Goal: Task Accomplishment & Management: Manage account settings

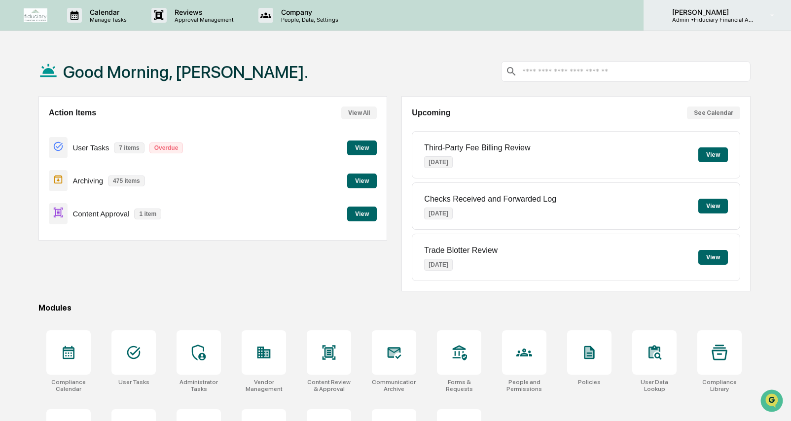
click at [708, 16] on p "Admin • Fiduciary Financial Advisors" at bounding box center [710, 19] width 92 height 7
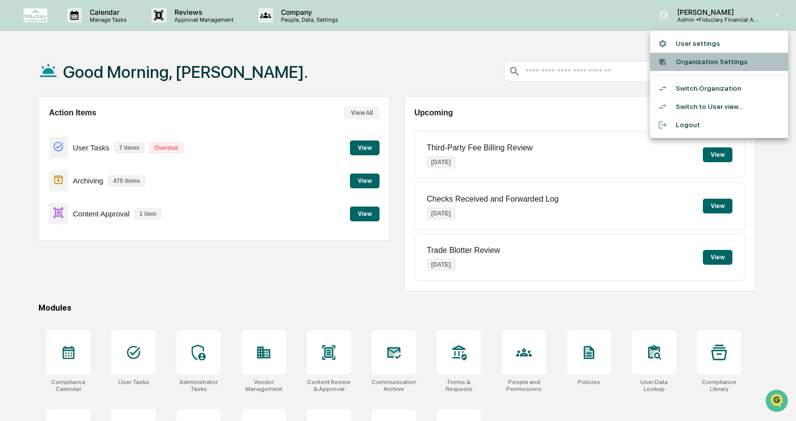
click at [702, 66] on li "Organization Settings" at bounding box center [719, 62] width 138 height 18
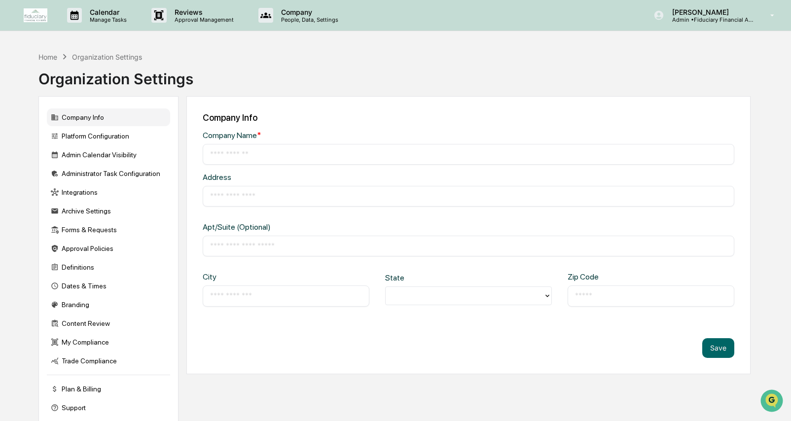
type input "**********"
type input "*********"
type input "**********"
type input "*****"
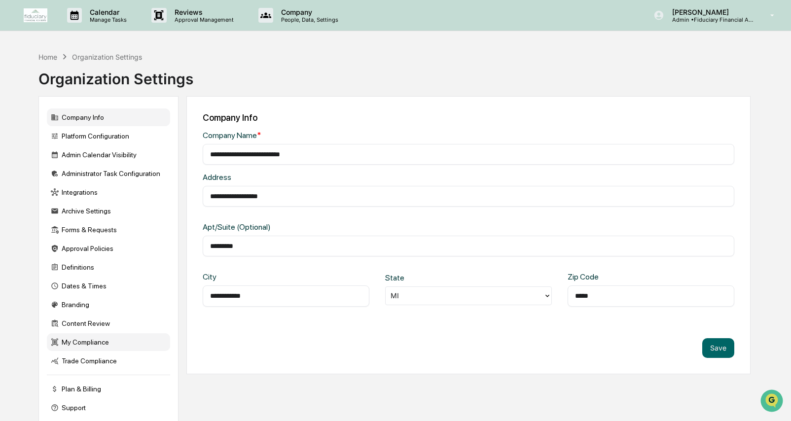
click at [107, 340] on div "My Compliance" at bounding box center [108, 342] width 123 height 18
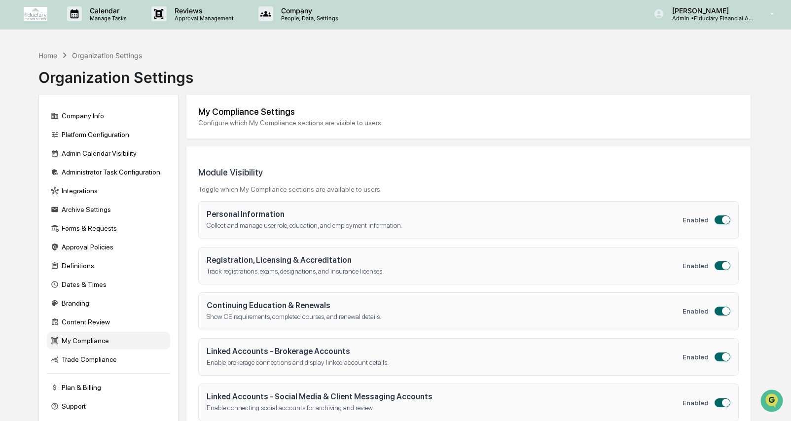
scroll to position [2, 0]
click at [103, 328] on div "Content Review" at bounding box center [108, 322] width 123 height 18
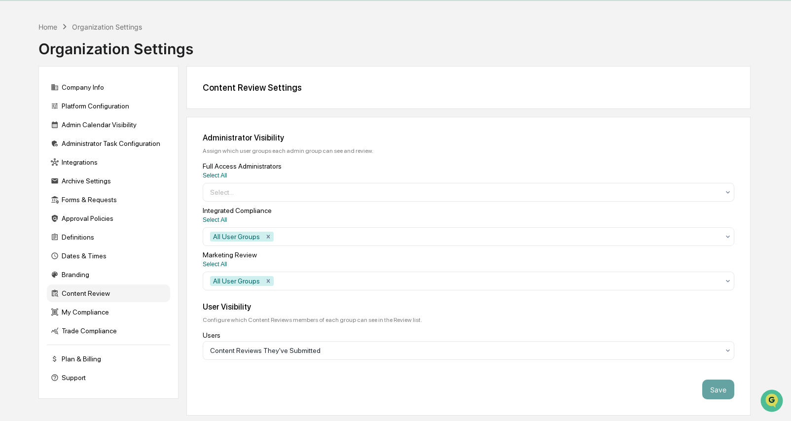
scroll to position [40, 0]
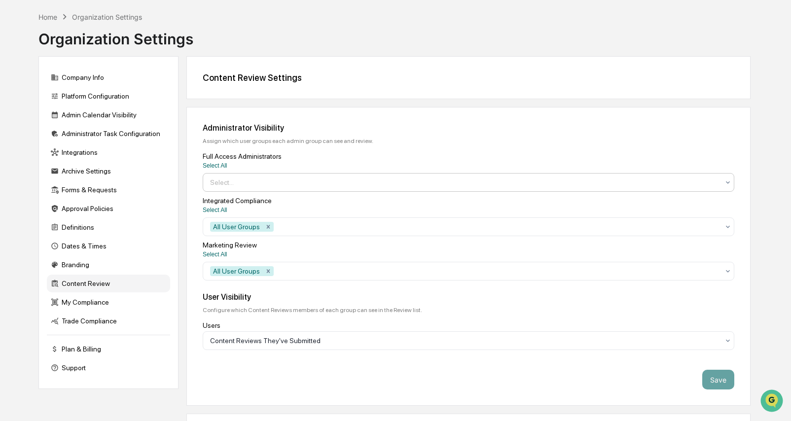
click at [281, 183] on div at bounding box center [464, 182] width 509 height 10
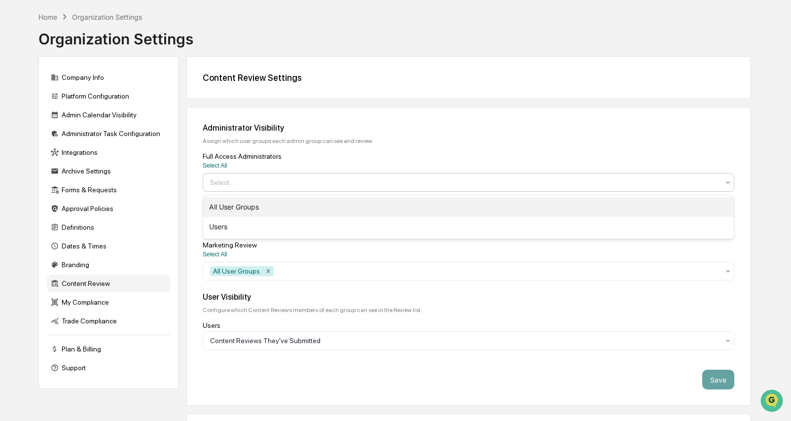
click at [285, 206] on div "All User Groups" at bounding box center [468, 207] width 531 height 20
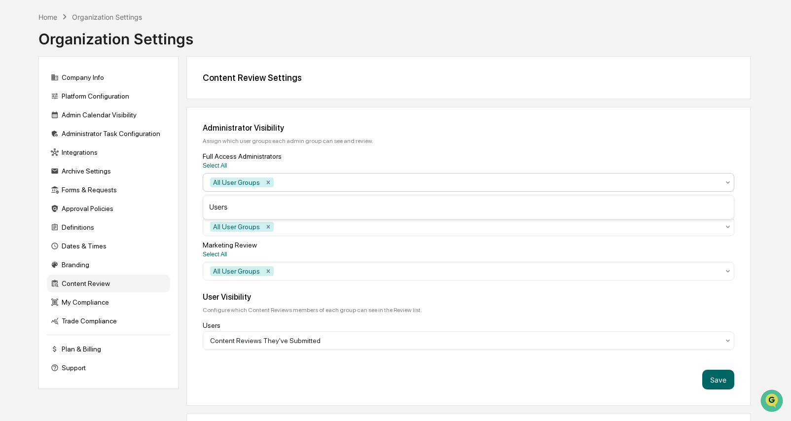
click at [334, 258] on div "Select All" at bounding box center [468, 254] width 531 height 7
click at [271, 230] on icon "Remove All User Groups" at bounding box center [268, 226] width 7 height 7
click at [316, 255] on div "Select All" at bounding box center [468, 254] width 531 height 7
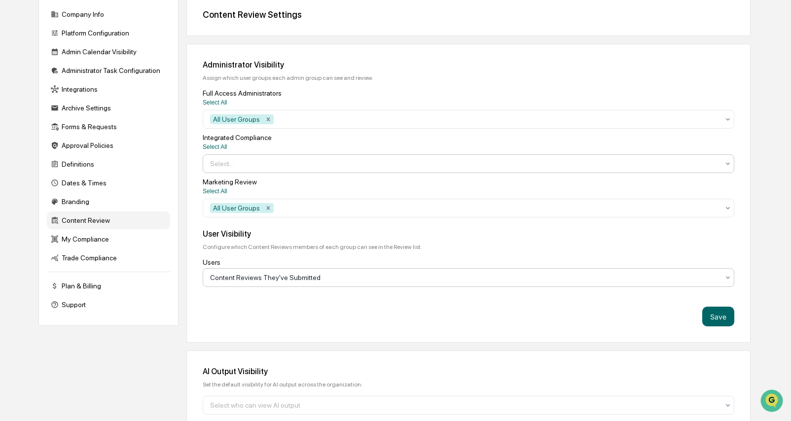
scroll to position [110, 0]
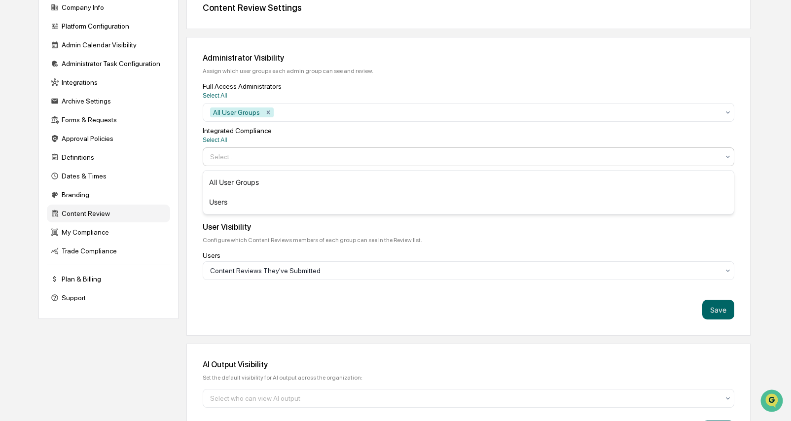
click at [256, 165] on div "Select..." at bounding box center [464, 157] width 519 height 16
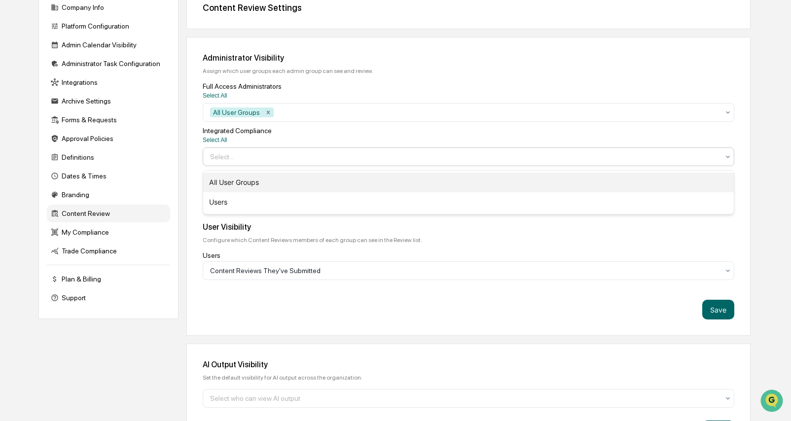
click at [262, 183] on div "All User Groups" at bounding box center [468, 183] width 531 height 20
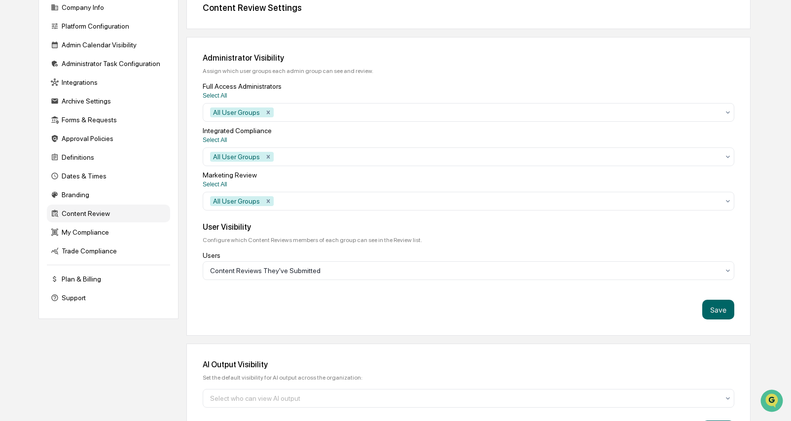
click at [366, 301] on div "Administrator Visibility Assign which user groups each admin group can see and …" at bounding box center [468, 186] width 564 height 299
click at [629, 269] on div at bounding box center [464, 271] width 509 height 10
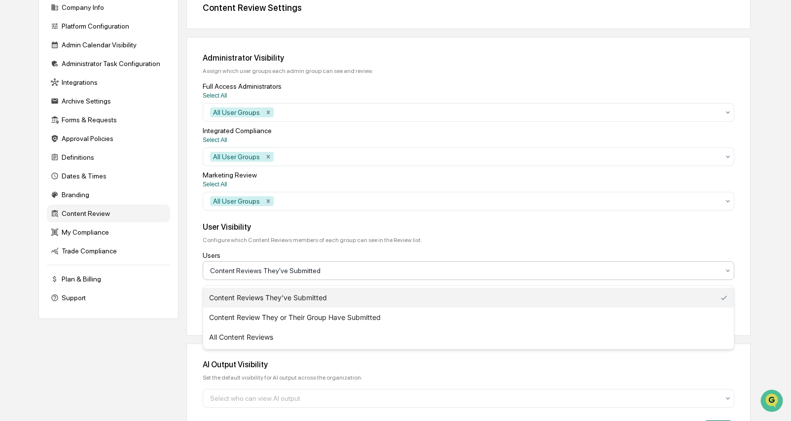
click at [624, 248] on div "User Visibility Configure which Content Reviews members of each group can see i…" at bounding box center [468, 251] width 531 height 58
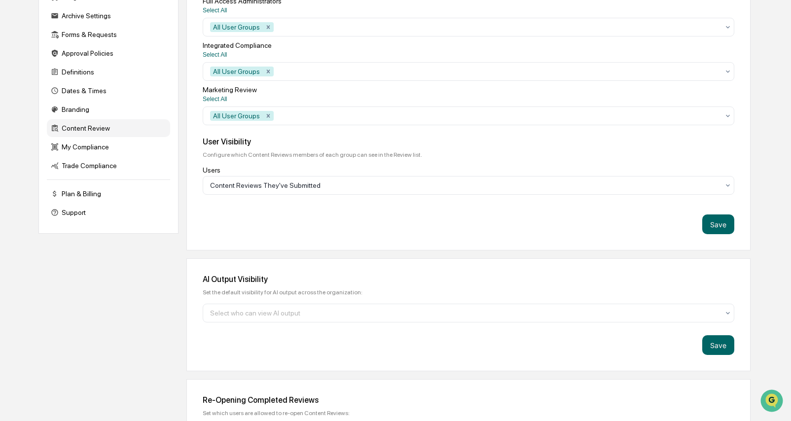
scroll to position [200, 0]
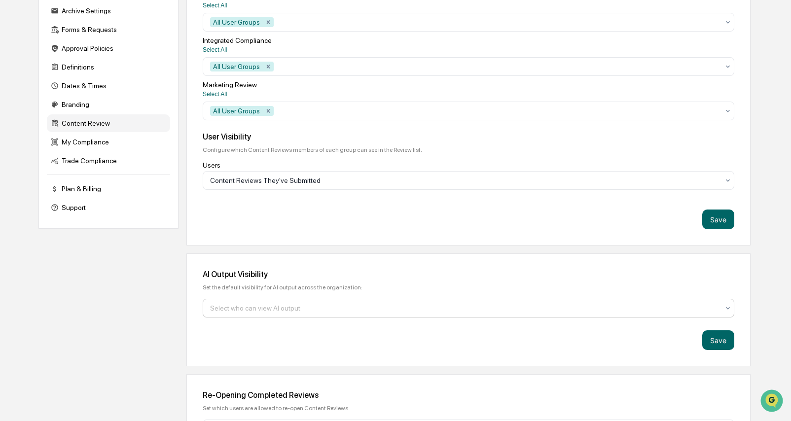
click at [361, 311] on div at bounding box center [464, 308] width 509 height 10
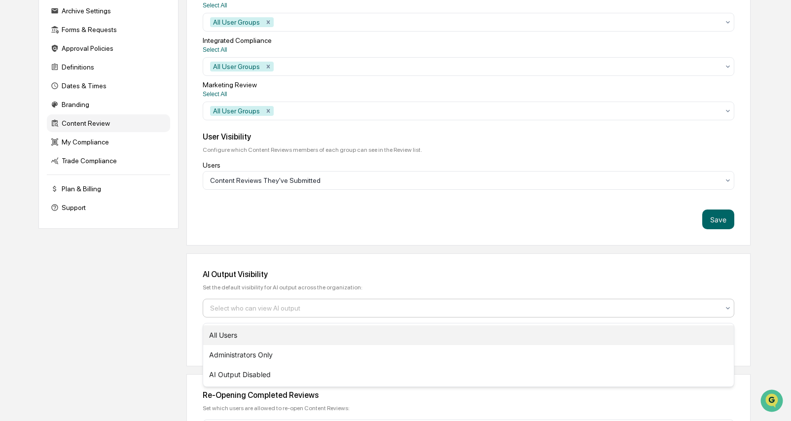
click at [361, 333] on div "All Users" at bounding box center [468, 335] width 531 height 20
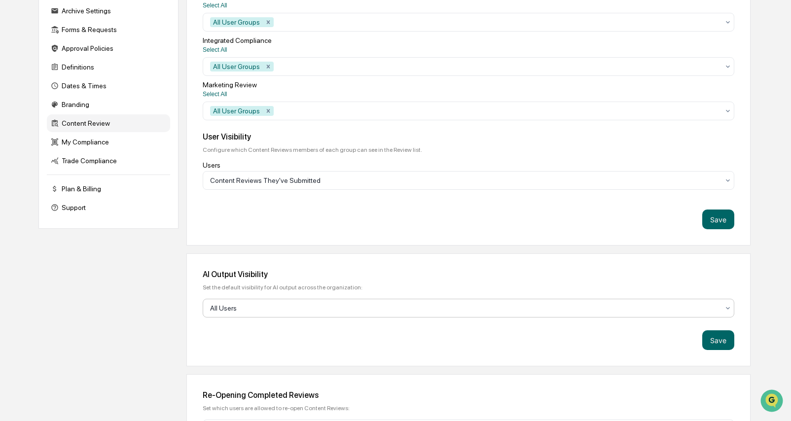
click at [395, 273] on div "AI Output Visibility" at bounding box center [468, 274] width 531 height 9
click at [360, 306] on div at bounding box center [464, 308] width 509 height 10
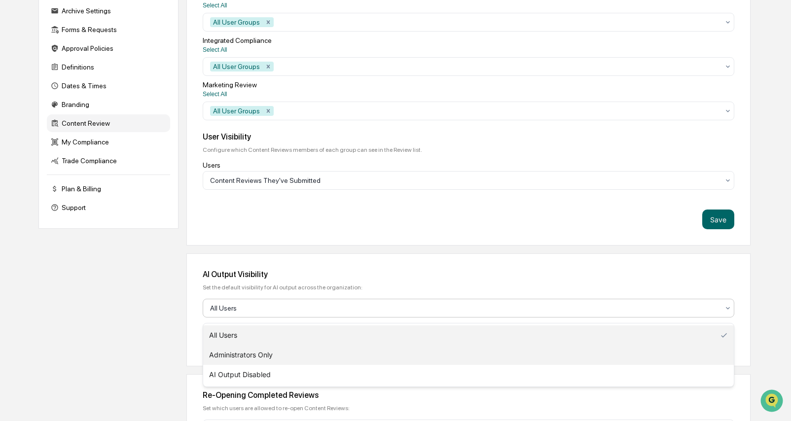
click at [340, 349] on div "Administrators Only" at bounding box center [468, 355] width 531 height 20
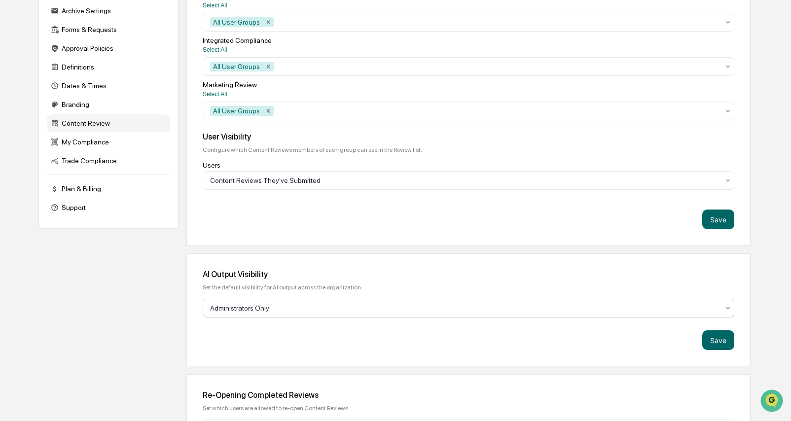
click at [349, 309] on div at bounding box center [464, 308] width 509 height 10
click at [416, 269] on div "AI Output Visibility Set the default visibility for AI output across the organi…" at bounding box center [468, 309] width 564 height 113
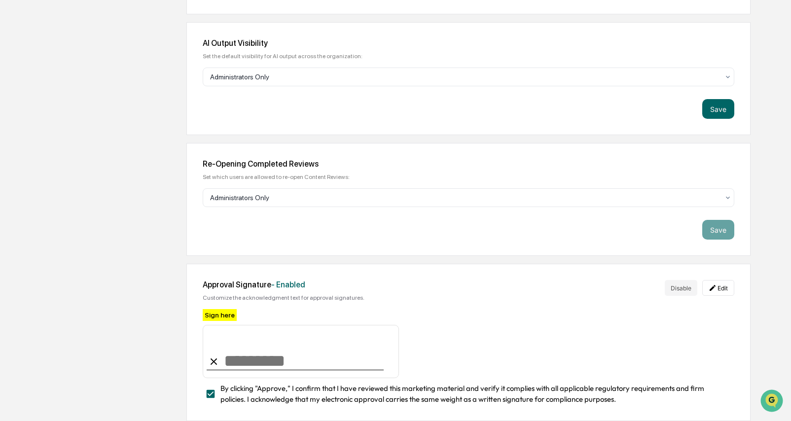
scroll to position [434, 0]
click at [725, 112] on button "Save" at bounding box center [718, 109] width 32 height 20
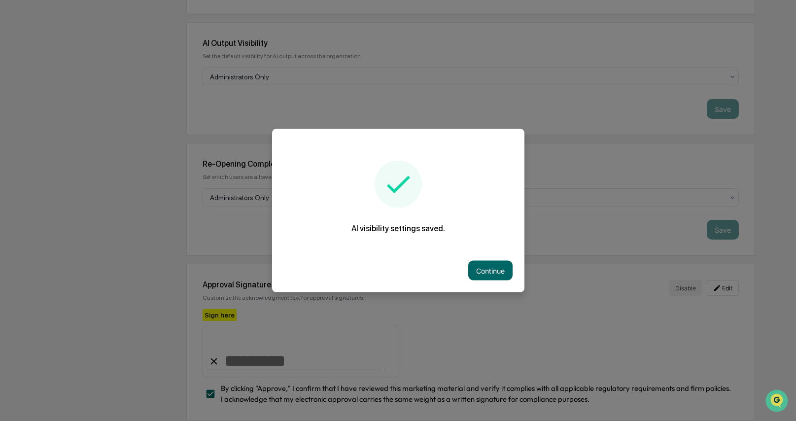
click at [495, 271] on button "Continue" at bounding box center [490, 271] width 44 height 20
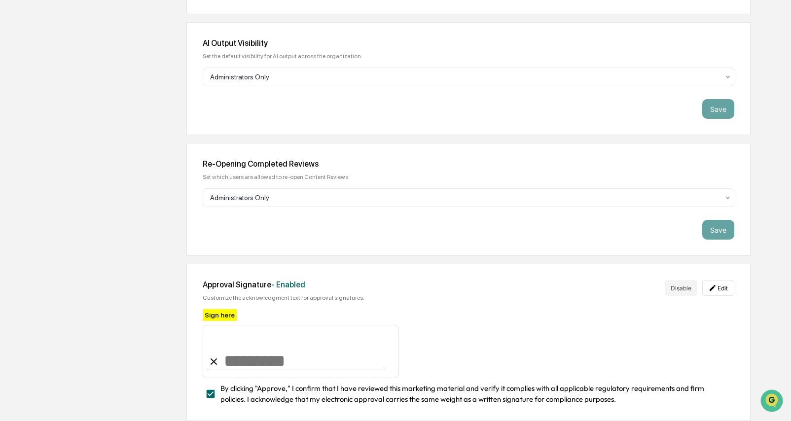
scroll to position [228, 0]
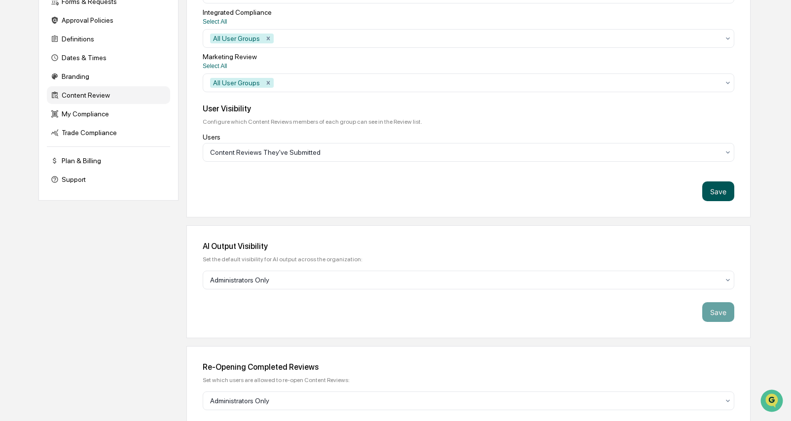
click at [708, 196] on button "Save" at bounding box center [718, 191] width 32 height 20
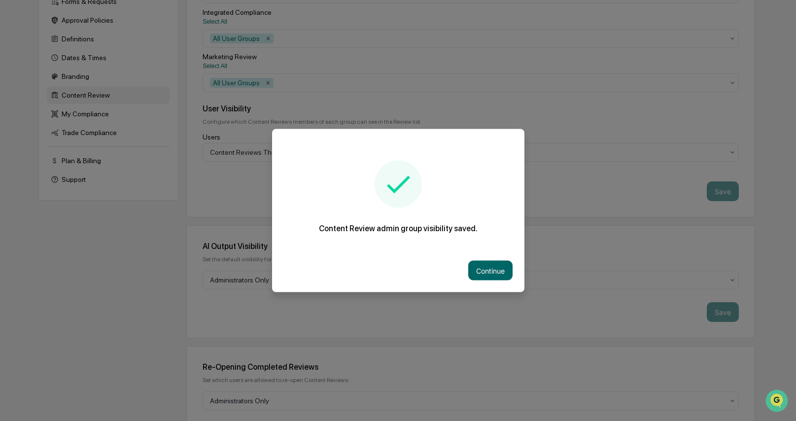
click at [485, 268] on button "Continue" at bounding box center [490, 271] width 44 height 20
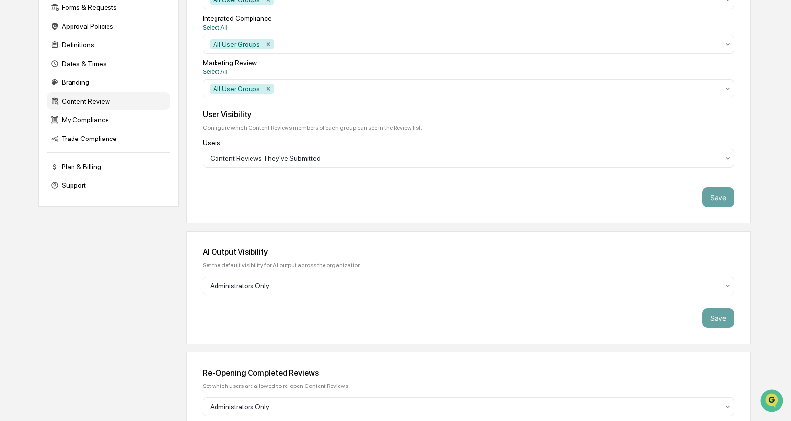
scroll to position [0, 0]
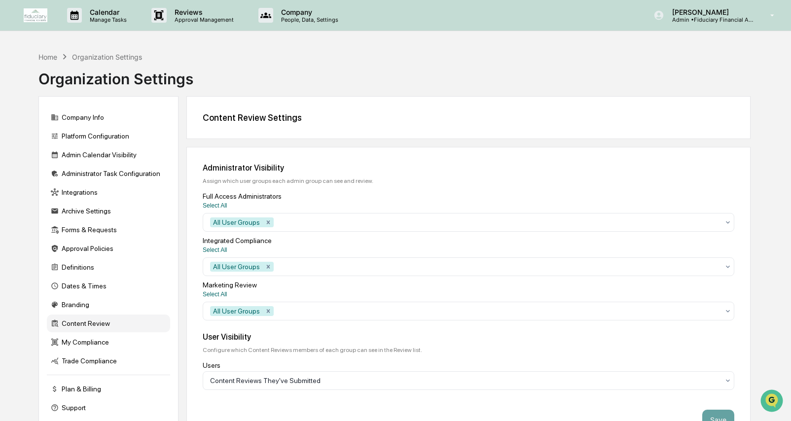
click at [42, 61] on div "Home Organization Settings" at bounding box center [90, 56] width 104 height 11
click at [43, 56] on div "Home" at bounding box center [47, 57] width 19 height 8
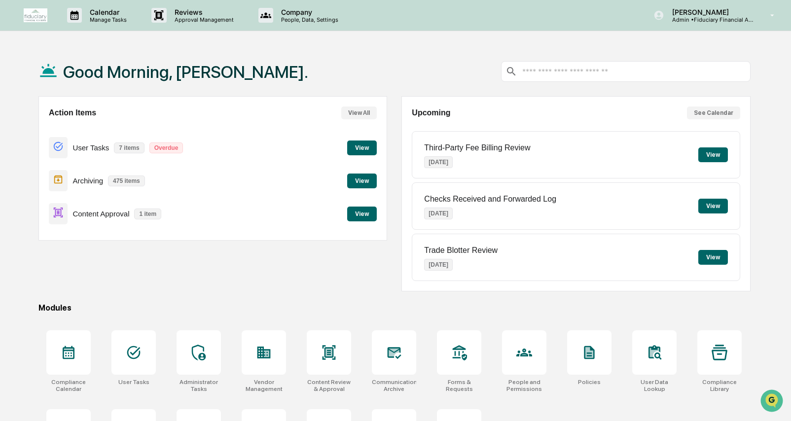
click at [360, 212] on button "View" at bounding box center [362, 214] width 30 height 15
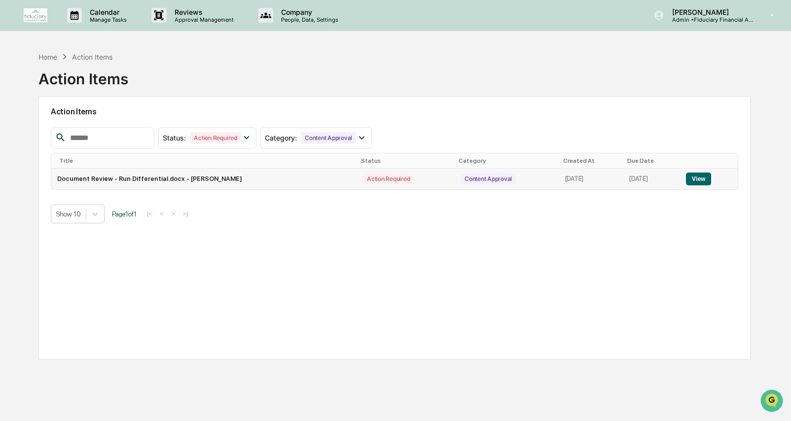
click at [578, 180] on td "[DATE]" at bounding box center [591, 179] width 65 height 21
click at [46, 58] on div "Home" at bounding box center [47, 57] width 19 height 8
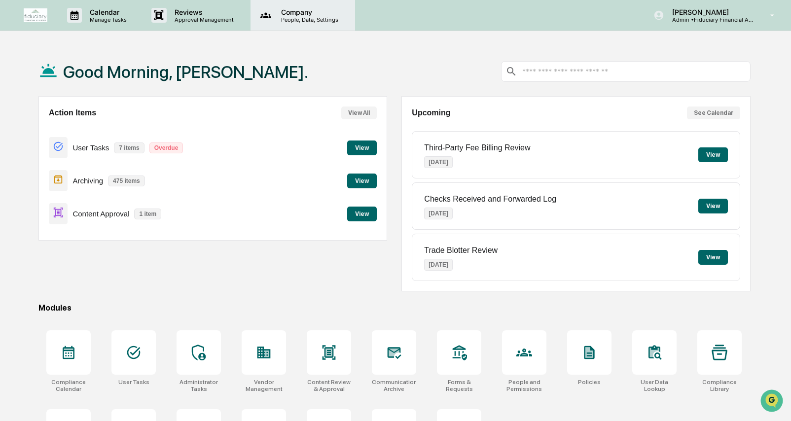
click at [295, 26] on div "Company People, Data, Settings" at bounding box center [302, 15] width 105 height 31
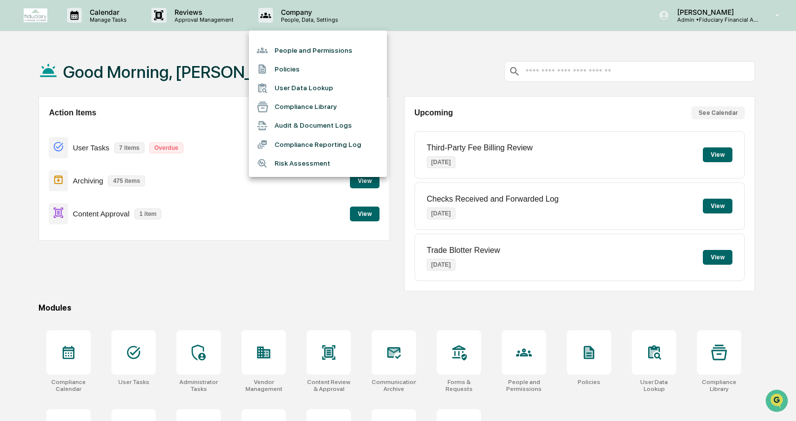
click at [701, 13] on div at bounding box center [398, 210] width 796 height 421
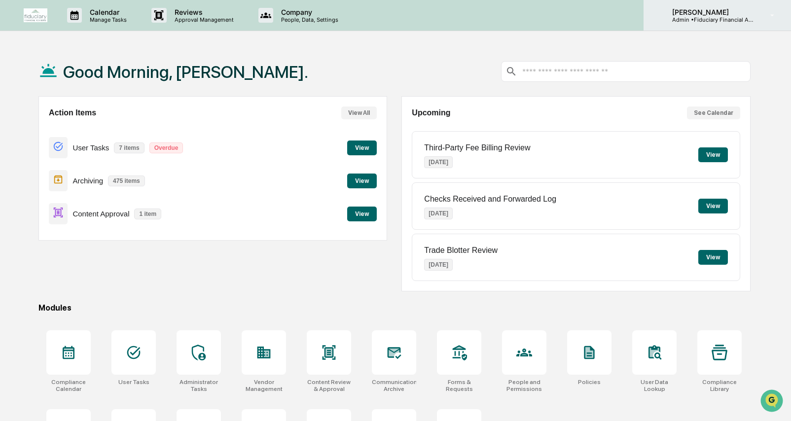
click at [700, 23] on p "Admin • Fiduciary Financial Advisors" at bounding box center [710, 19] width 92 height 7
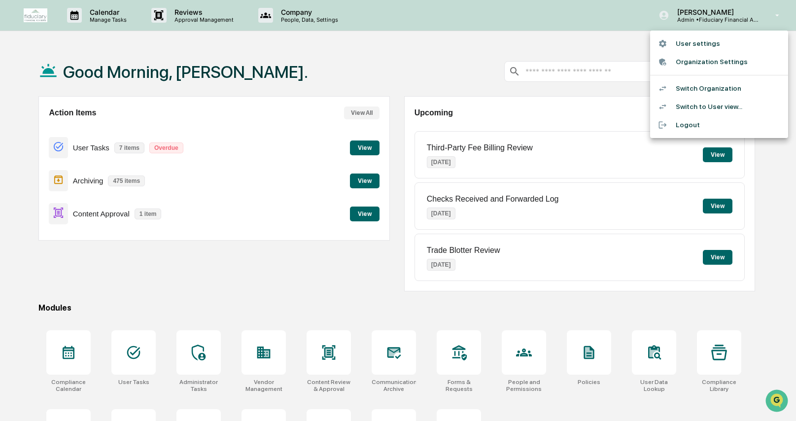
click at [691, 63] on li "Organization Settings" at bounding box center [719, 62] width 138 height 18
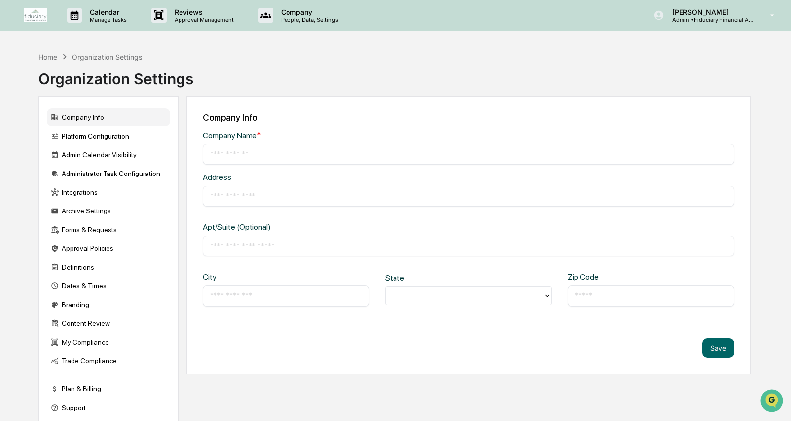
type input "**********"
type input "*********"
type input "**********"
type input "*****"
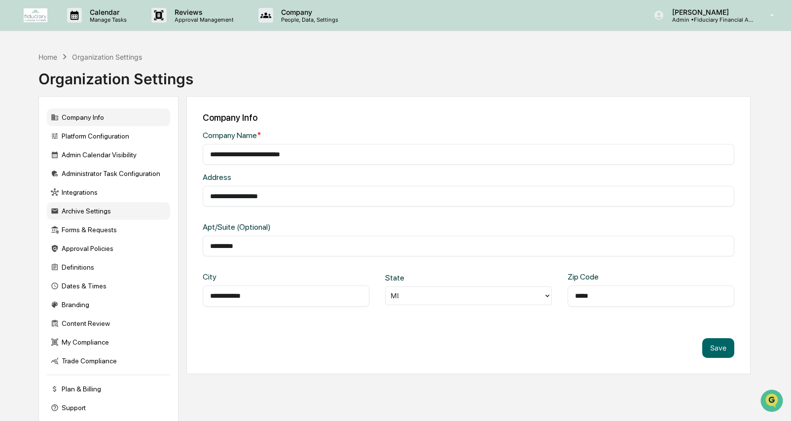
click at [119, 211] on div "Archive Settings" at bounding box center [108, 211] width 123 height 18
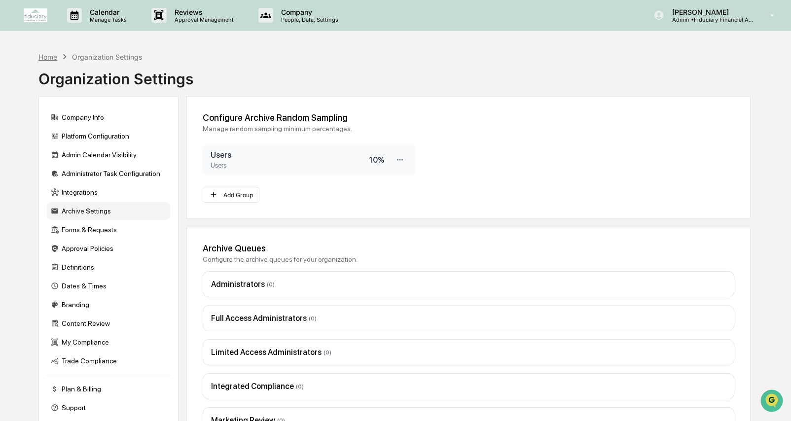
click at [50, 60] on div "Home" at bounding box center [47, 57] width 19 height 8
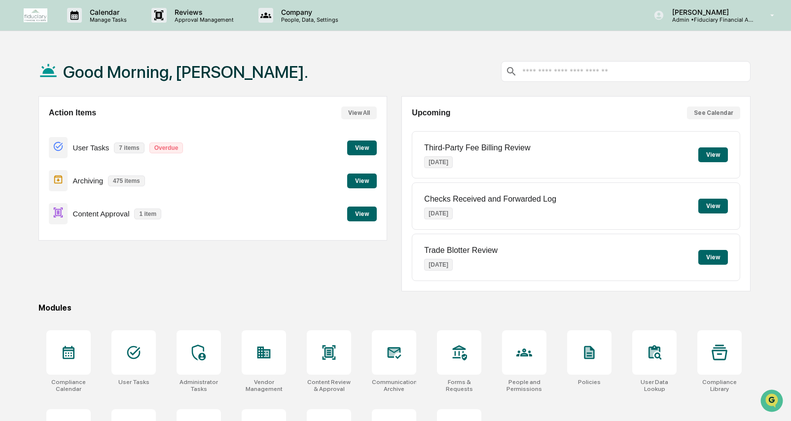
click at [376, 178] on button "View" at bounding box center [362, 181] width 30 height 15
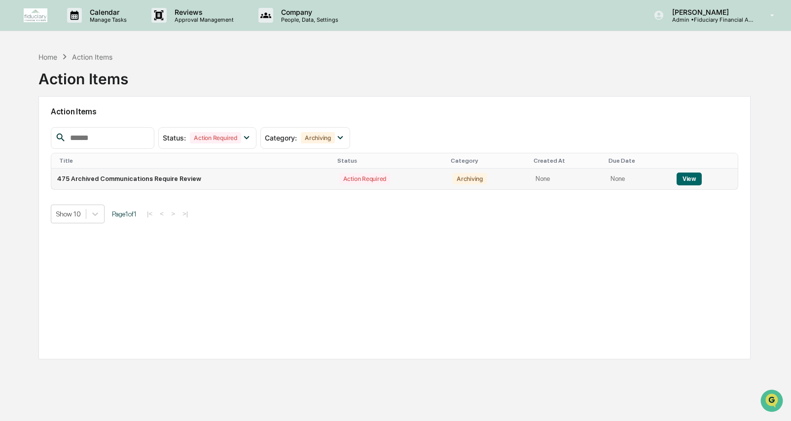
click at [689, 173] on button "View" at bounding box center [688, 179] width 25 height 13
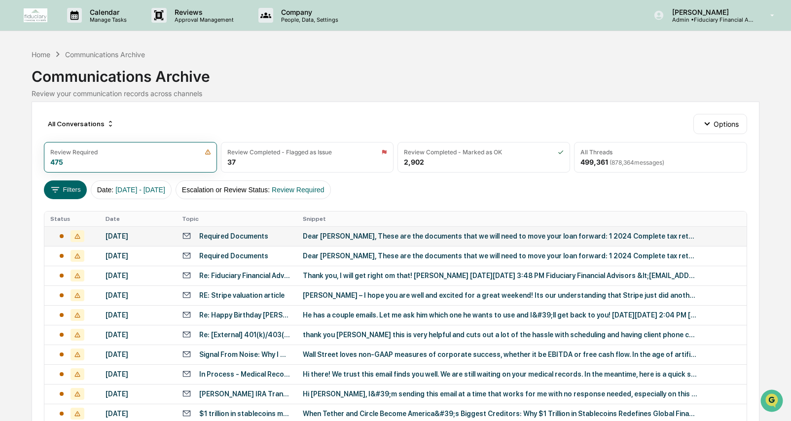
click at [274, 246] on td "Required Documents" at bounding box center [236, 236] width 121 height 20
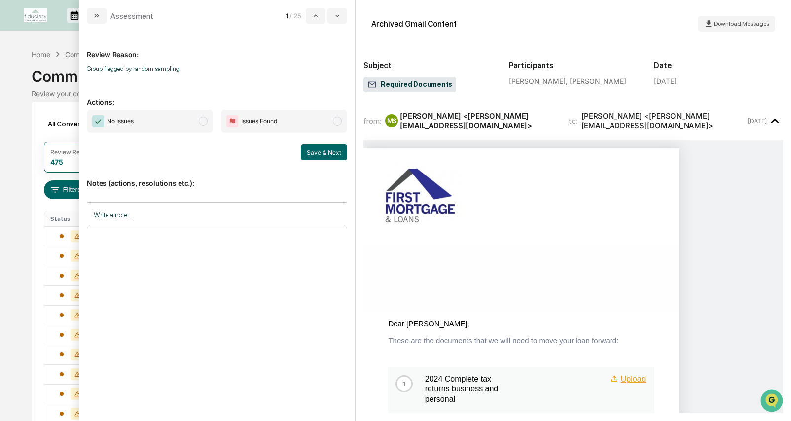
click at [172, 123] on span "No Issues" at bounding box center [150, 121] width 126 height 23
click at [318, 155] on button "Save & Next" at bounding box center [324, 152] width 46 height 16
click at [184, 124] on span "No Issues" at bounding box center [150, 121] width 126 height 23
click at [332, 148] on button "Save & Next" at bounding box center [324, 152] width 46 height 16
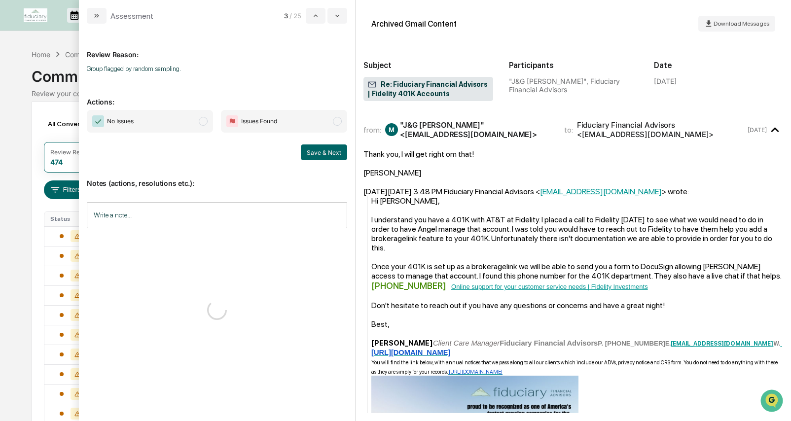
click at [176, 124] on span "No Issues" at bounding box center [150, 121] width 126 height 23
click at [318, 146] on button "Save & Next" at bounding box center [324, 152] width 46 height 16
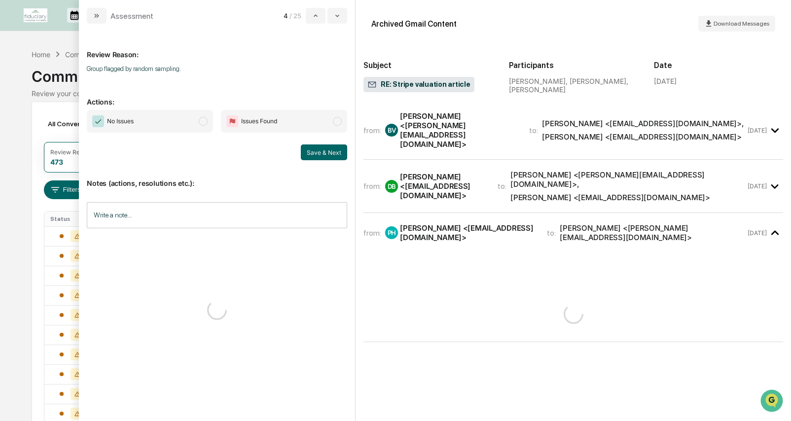
click at [140, 119] on span "No Issues" at bounding box center [150, 121] width 126 height 23
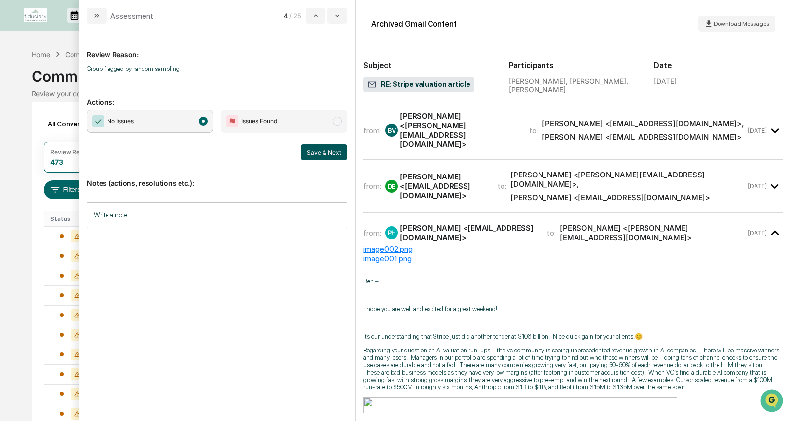
click at [308, 149] on button "Save & Next" at bounding box center [324, 152] width 46 height 16
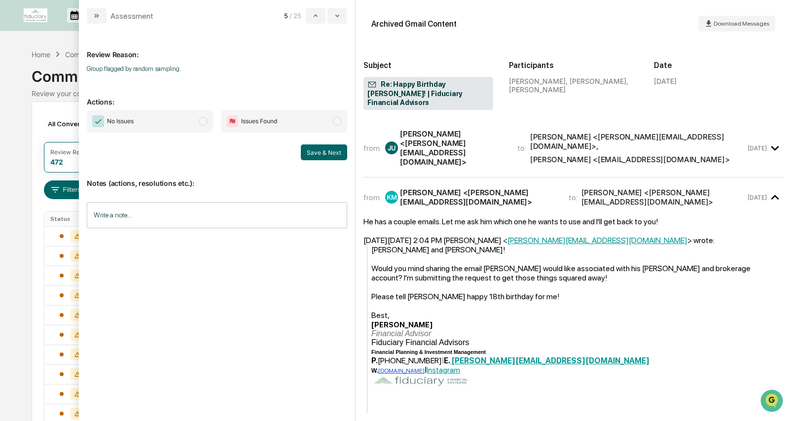
click at [134, 117] on span "No Issues" at bounding box center [120, 121] width 27 height 10
drag, startPoint x: 312, startPoint y: 148, endPoint x: 261, endPoint y: 142, distance: 51.6
click at [312, 147] on button "Save & Next" at bounding box center [324, 152] width 46 height 16
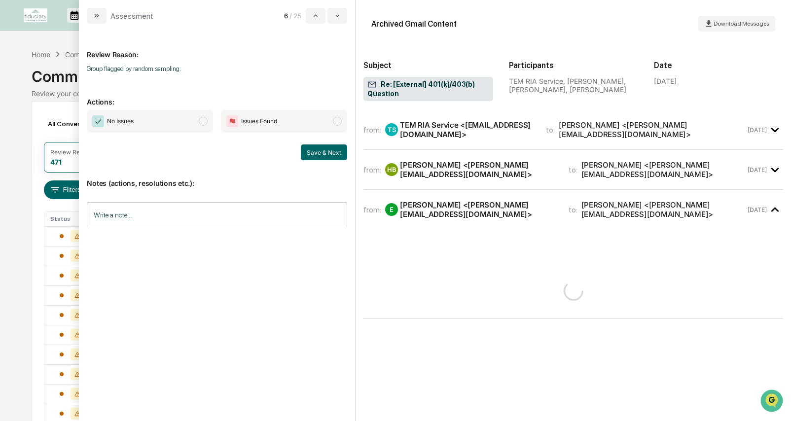
drag, startPoint x: 148, startPoint y: 120, endPoint x: 211, endPoint y: 125, distance: 63.3
click at [148, 120] on span "No Issues" at bounding box center [150, 121] width 126 height 23
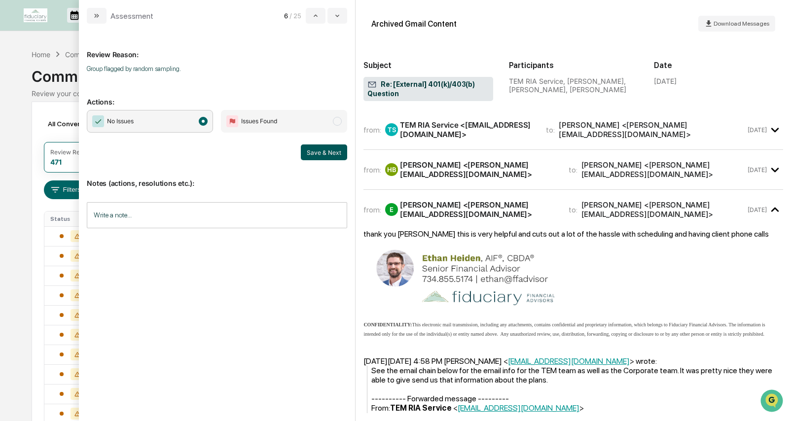
click at [312, 149] on button "Save & Next" at bounding box center [324, 152] width 46 height 16
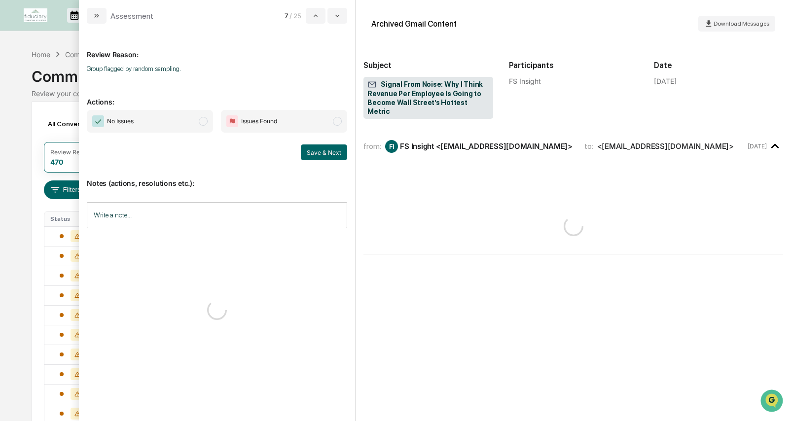
click at [145, 119] on span "No Issues" at bounding box center [150, 121] width 126 height 23
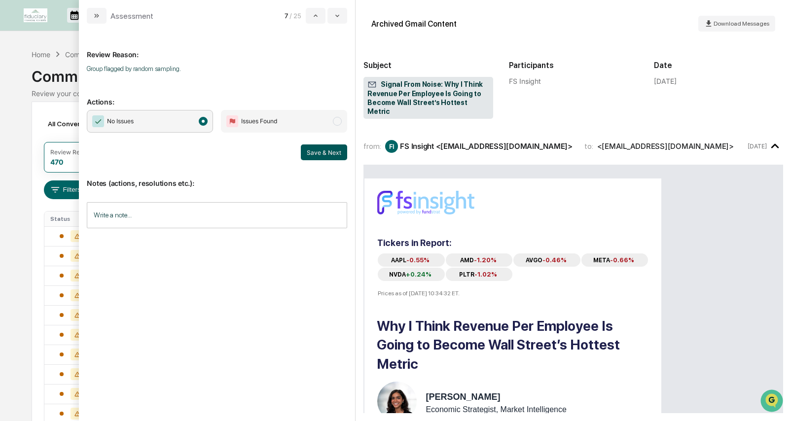
click at [312, 156] on button "Save & Next" at bounding box center [324, 152] width 46 height 16
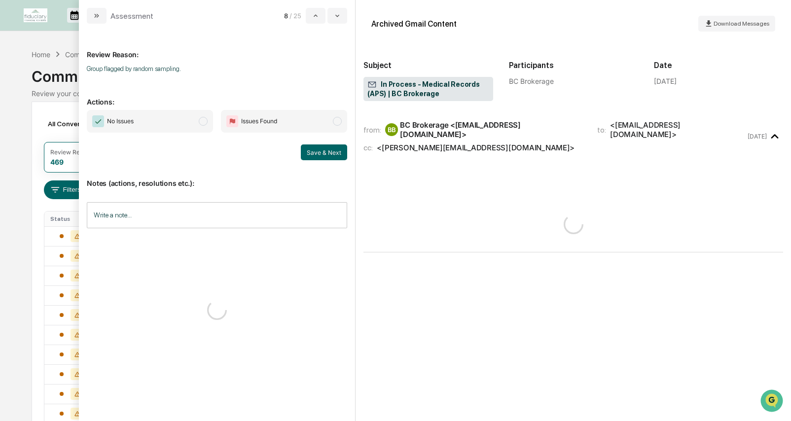
click at [149, 121] on span "No Issues" at bounding box center [150, 121] width 126 height 23
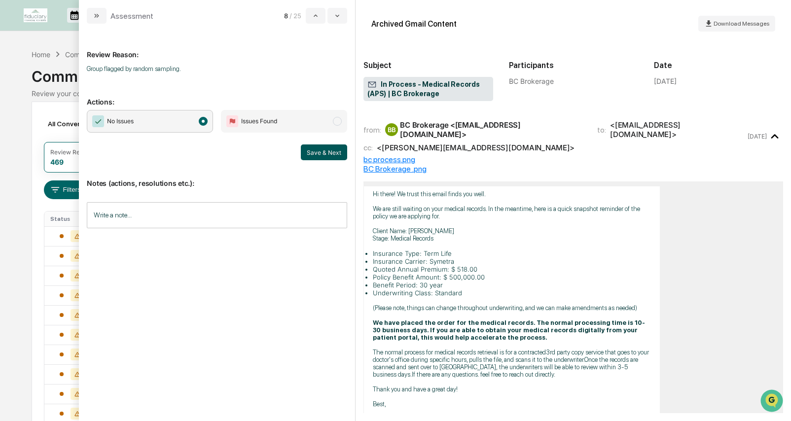
click at [315, 152] on button "Save & Next" at bounding box center [324, 152] width 46 height 16
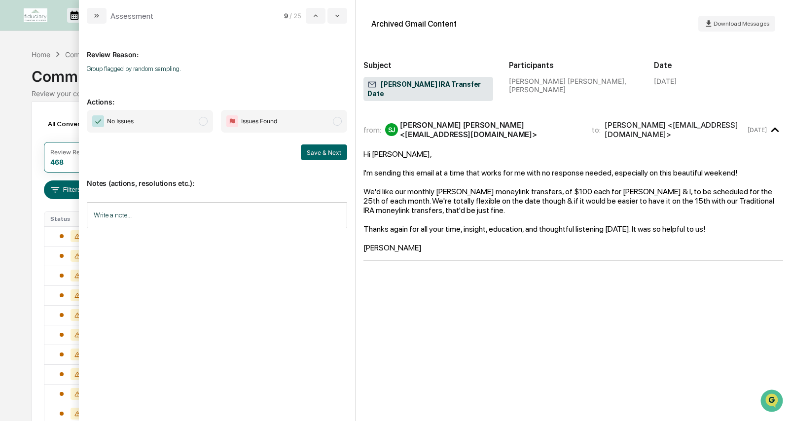
click at [131, 124] on span "No Issues" at bounding box center [120, 121] width 27 height 10
click at [310, 149] on button "Save & Next" at bounding box center [324, 152] width 46 height 16
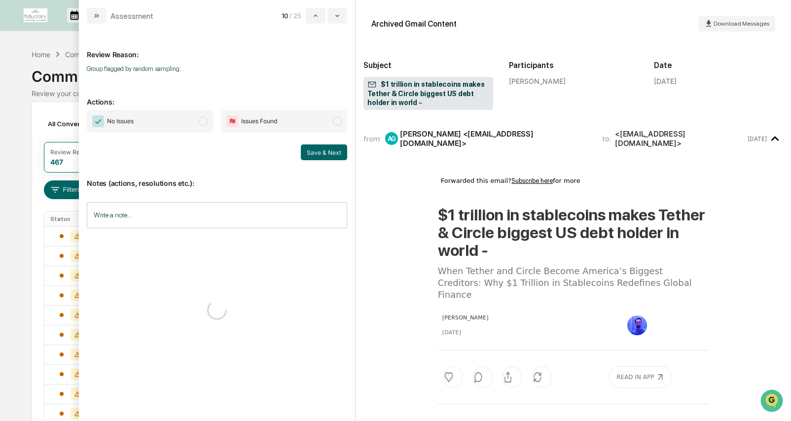
click at [137, 122] on span "No Issues" at bounding box center [150, 121] width 126 height 23
click at [318, 153] on button "Save & Next" at bounding box center [324, 152] width 46 height 16
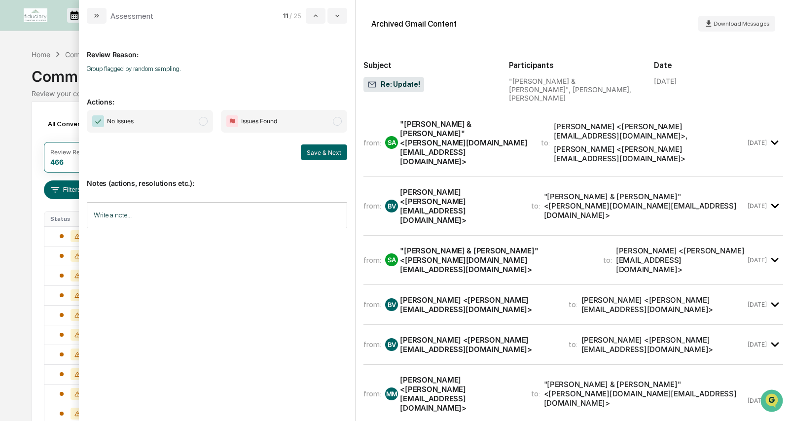
click at [147, 129] on span "No Issues" at bounding box center [150, 121] width 126 height 23
click at [332, 149] on button "Save & Next" at bounding box center [324, 152] width 46 height 16
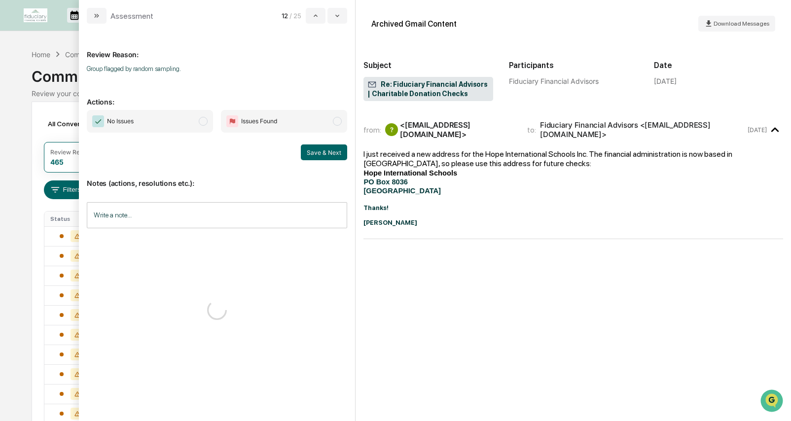
click at [173, 121] on span "No Issues" at bounding box center [150, 121] width 126 height 23
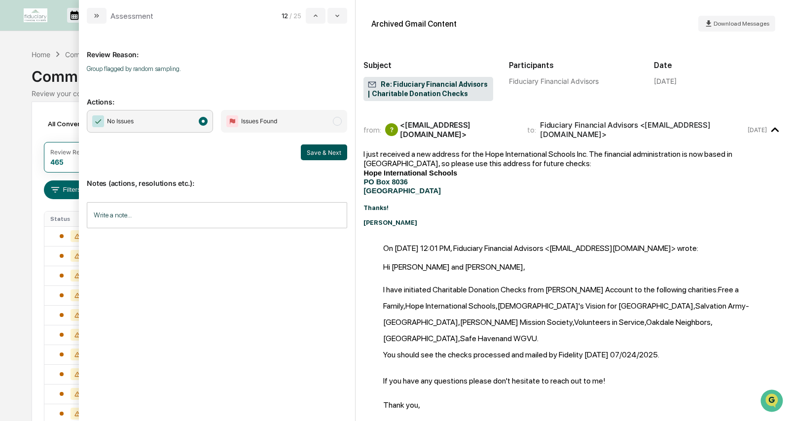
click at [325, 153] on button "Save & Next" at bounding box center [324, 152] width 46 height 16
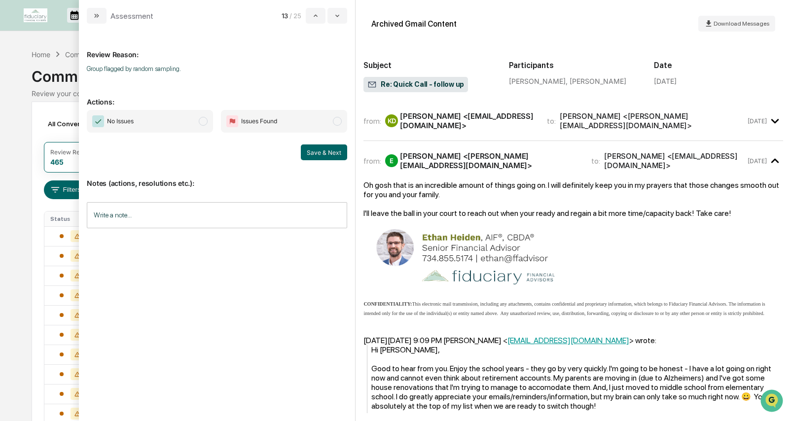
click at [183, 128] on span "No Issues" at bounding box center [150, 121] width 126 height 23
click at [321, 157] on button "Save & Next" at bounding box center [324, 152] width 46 height 16
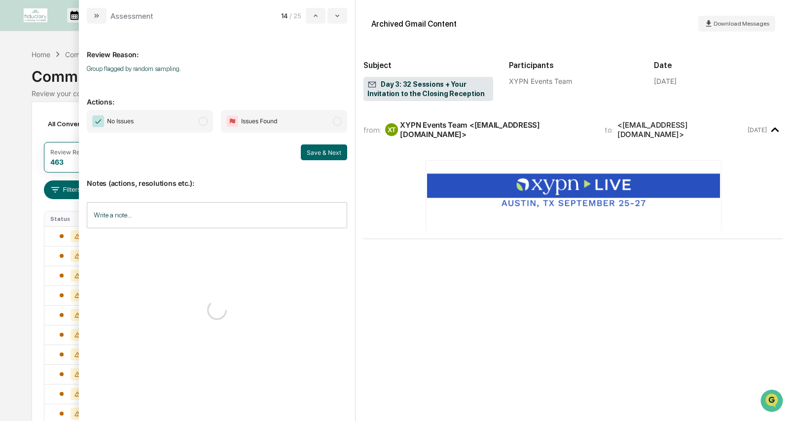
drag, startPoint x: 163, startPoint y: 121, endPoint x: 248, endPoint y: 130, distance: 85.2
click at [161, 121] on span "No Issues" at bounding box center [150, 121] width 126 height 23
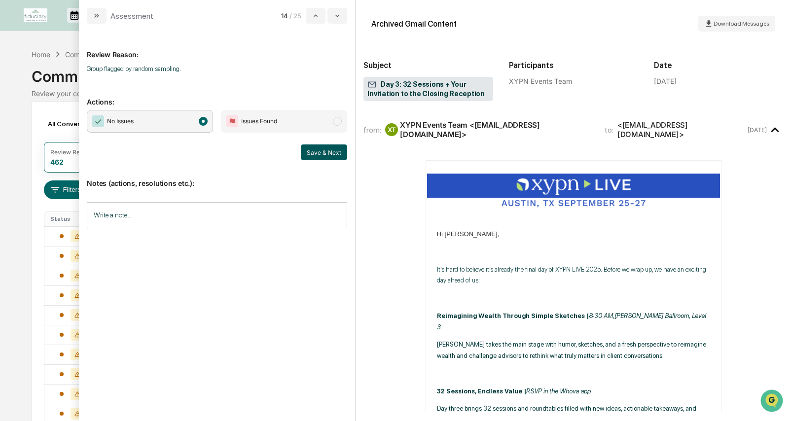
click at [323, 156] on button "Save & Next" at bounding box center [324, 152] width 46 height 16
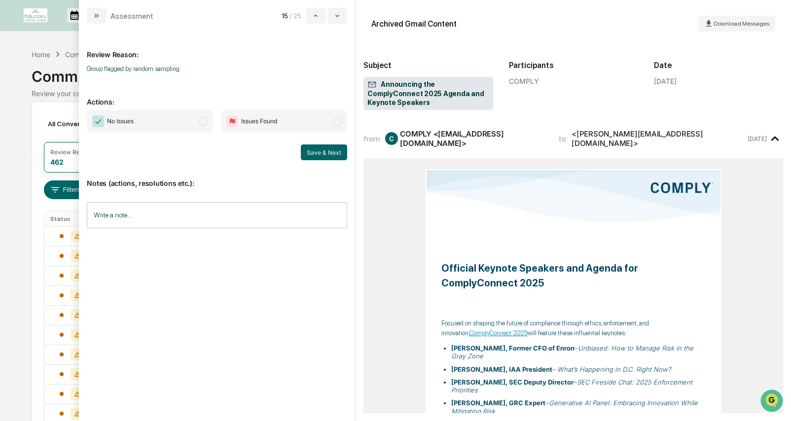
click at [176, 127] on span "No Issues" at bounding box center [150, 121] width 126 height 23
click at [329, 153] on button "Save & Next" at bounding box center [324, 152] width 46 height 16
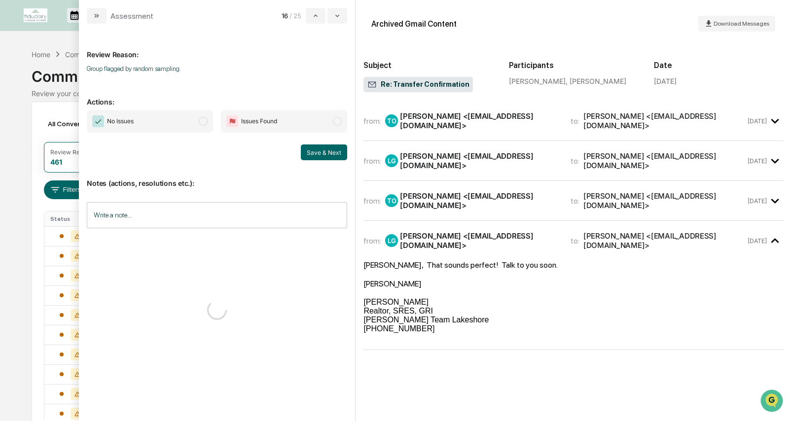
click at [150, 118] on span "No Issues" at bounding box center [150, 121] width 126 height 23
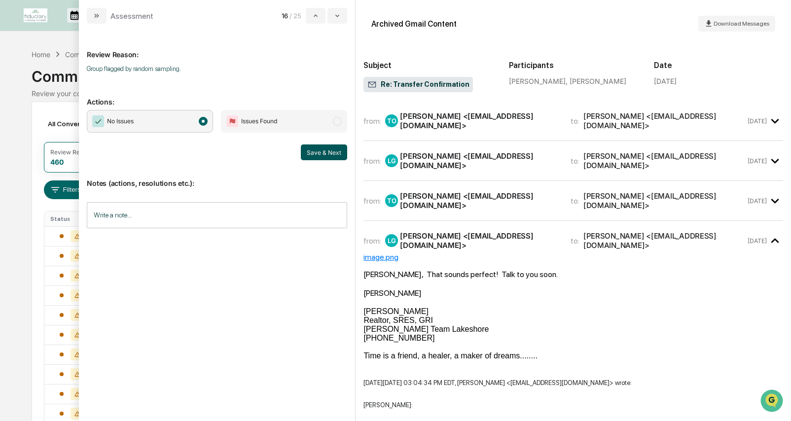
click at [318, 155] on button "Save & Next" at bounding box center [324, 152] width 46 height 16
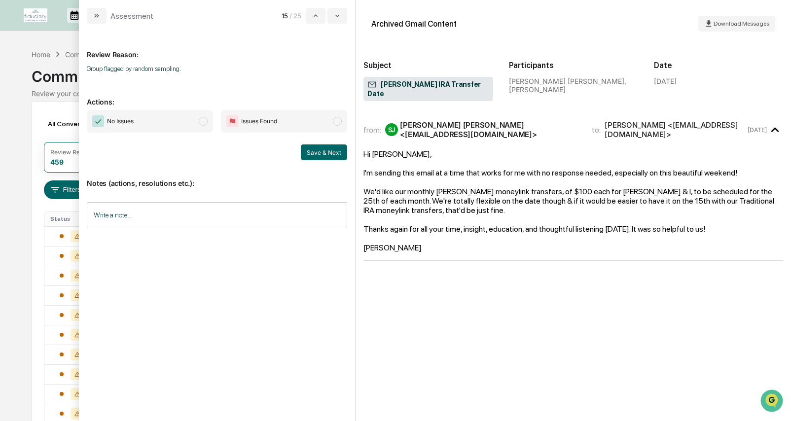
click at [178, 125] on span "No Issues" at bounding box center [150, 121] width 126 height 23
click at [314, 152] on button "Save & Next" at bounding box center [324, 152] width 46 height 16
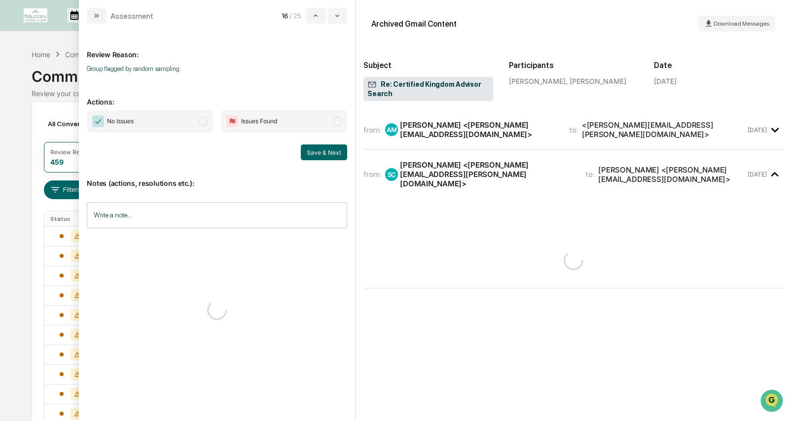
click at [152, 124] on span "No Issues" at bounding box center [150, 121] width 126 height 23
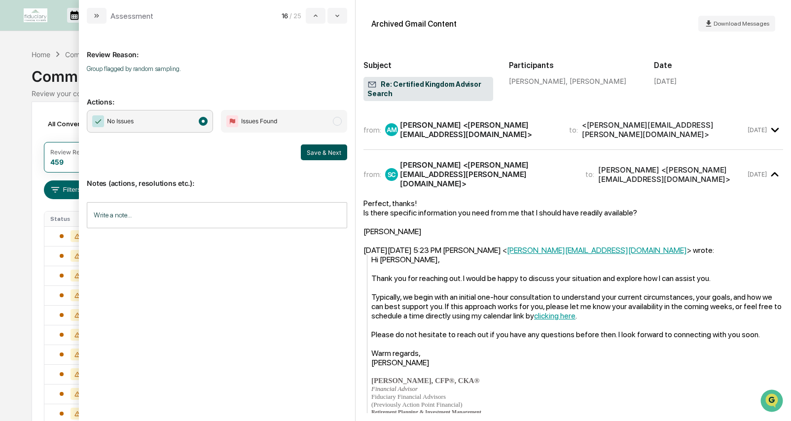
click at [334, 152] on button "Save & Next" at bounding box center [324, 152] width 46 height 16
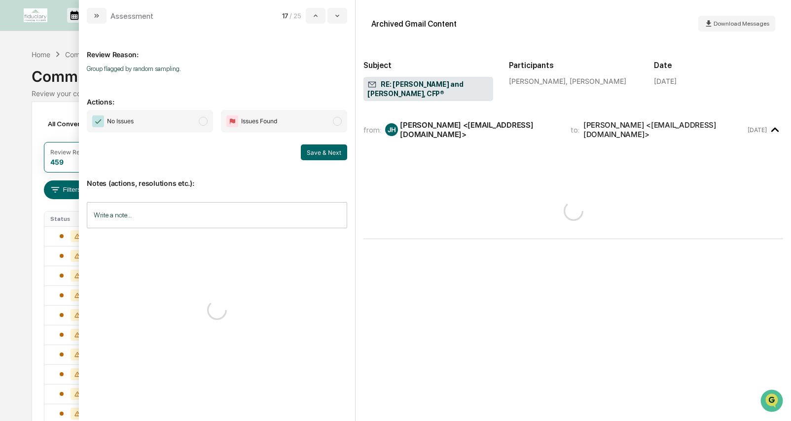
click at [184, 123] on span "No Issues" at bounding box center [150, 121] width 126 height 23
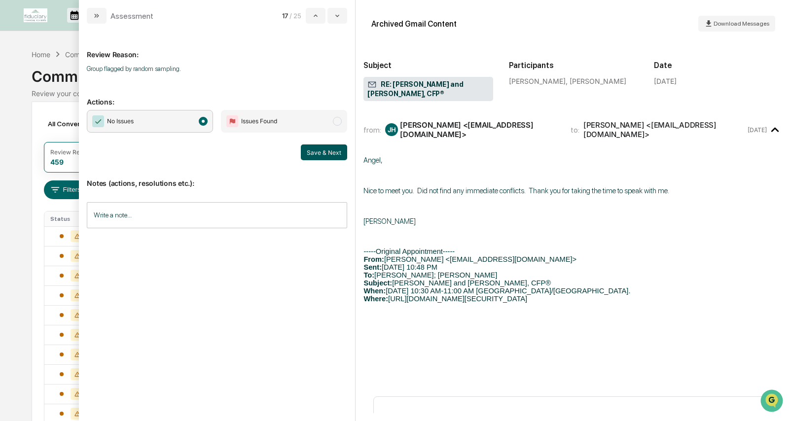
click at [336, 153] on button "Save & Next" at bounding box center [324, 152] width 46 height 16
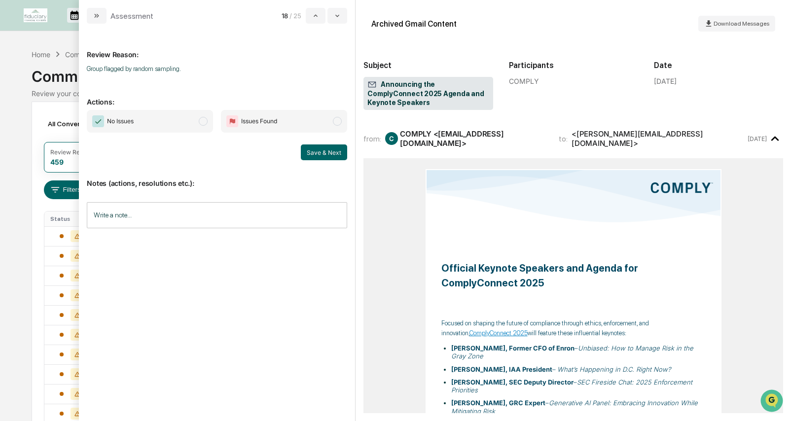
click at [201, 118] on span "modal" at bounding box center [203, 121] width 9 height 9
click at [314, 150] on button "Save & Next" at bounding box center [324, 152] width 46 height 16
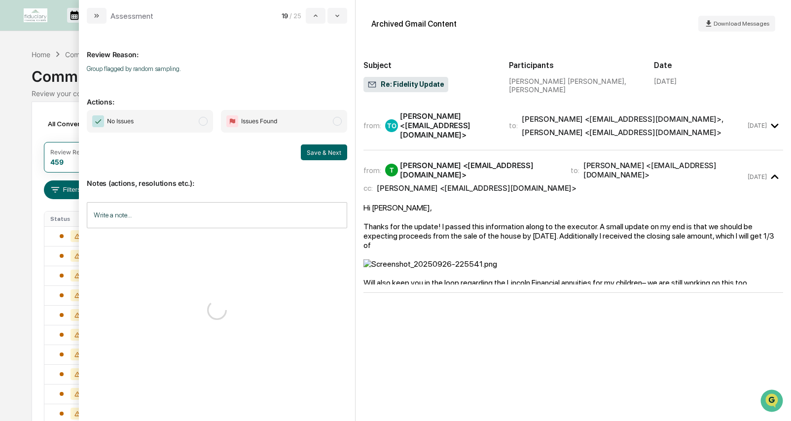
click at [166, 118] on span "No Issues" at bounding box center [150, 121] width 126 height 23
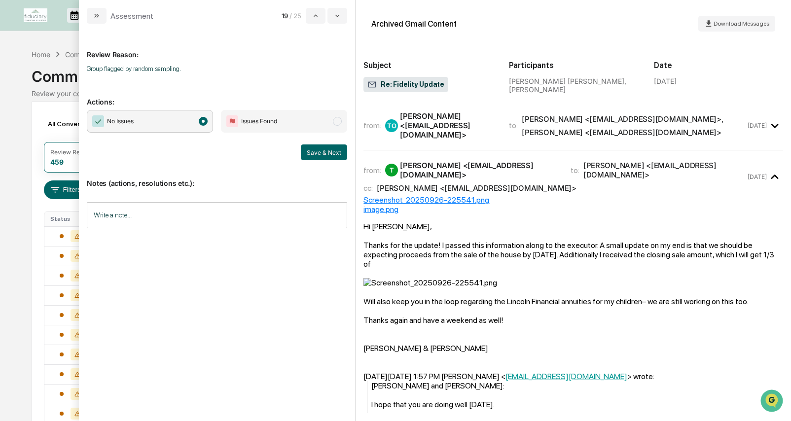
click at [335, 155] on button "Save & Next" at bounding box center [324, 152] width 46 height 16
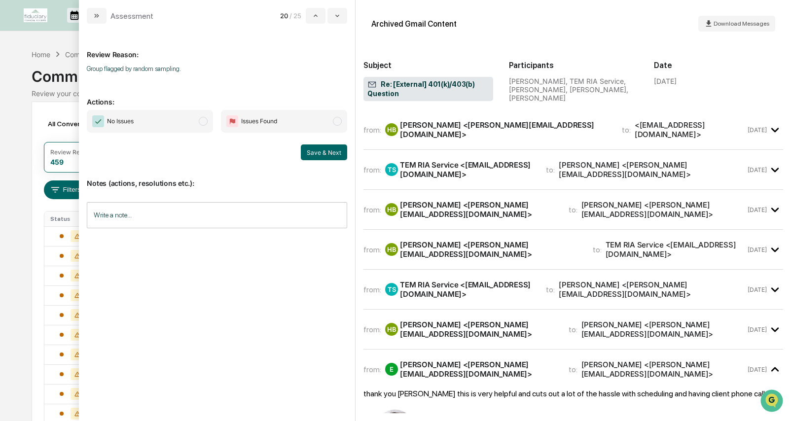
click at [170, 127] on span "No Issues" at bounding box center [150, 121] width 126 height 23
click at [321, 155] on button "Save & Next" at bounding box center [324, 152] width 46 height 16
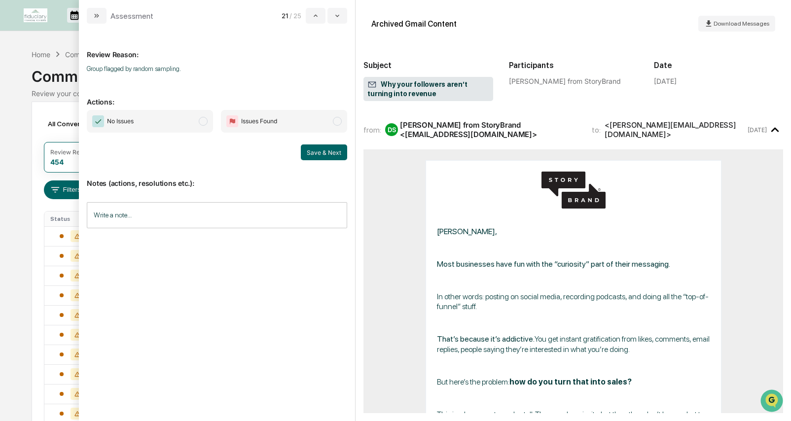
click at [158, 121] on span "No Issues" at bounding box center [150, 121] width 126 height 23
click at [337, 163] on div "Notes (actions, resolutions etc.): Write a note... Write a note..." at bounding box center [217, 200] width 260 height 80
click at [338, 160] on button "Save & Next" at bounding box center [324, 152] width 46 height 16
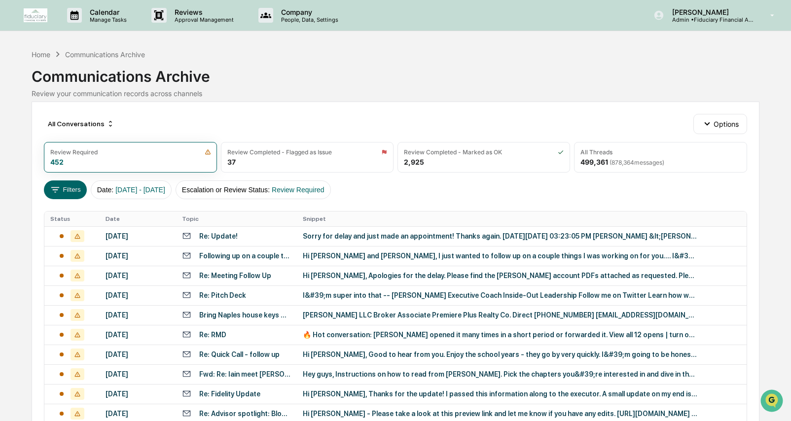
click at [45, 58] on div "Home Communications Archive" at bounding box center [88, 54] width 113 height 11
click at [39, 54] on div "Home" at bounding box center [41, 54] width 19 height 8
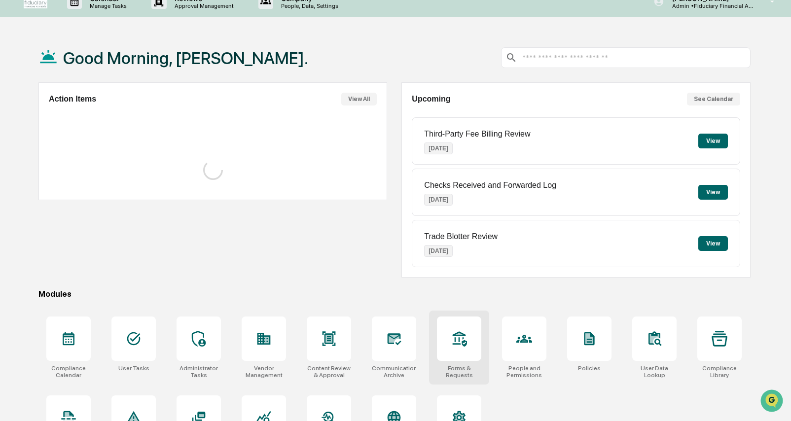
scroll to position [58, 0]
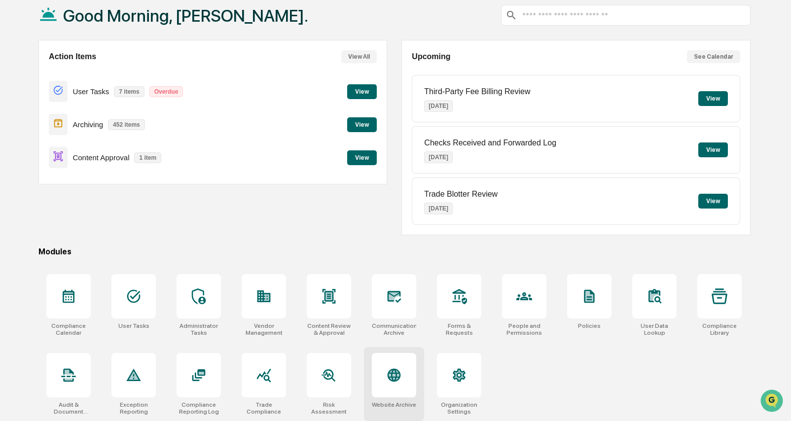
click at [389, 392] on div at bounding box center [394, 375] width 44 height 44
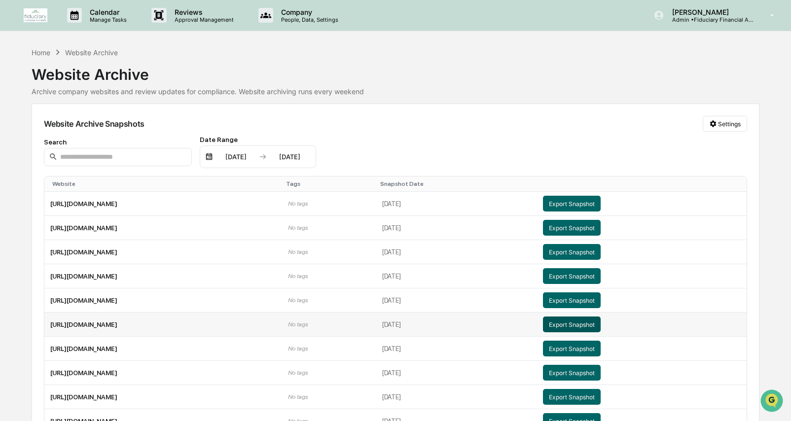
click at [601, 329] on button "Export Snapshot" at bounding box center [572, 325] width 58 height 16
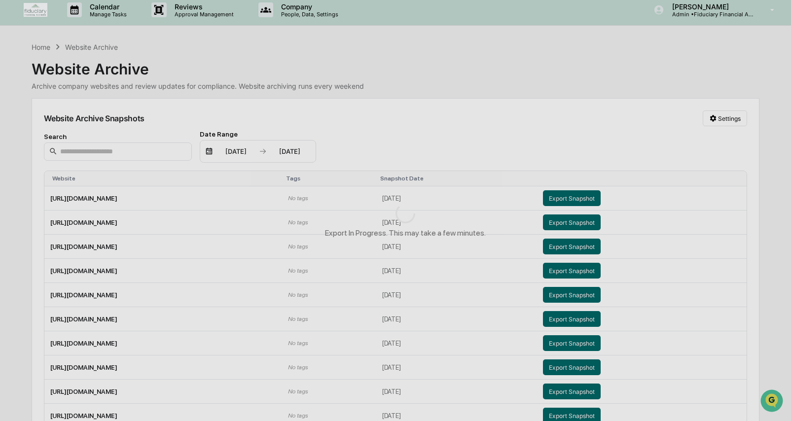
scroll to position [7, 0]
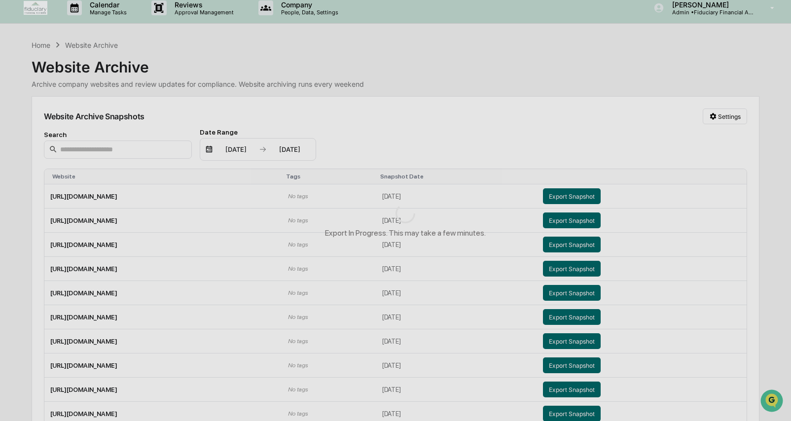
click at [42, 43] on div "Export In Progress. This may take a few minutes." at bounding box center [405, 220] width 811 height 441
click at [41, 47] on div "Export In Progress. This may take a few minutes." at bounding box center [405, 220] width 811 height 441
drag, startPoint x: 385, startPoint y: 142, endPoint x: 367, endPoint y: 101, distance: 44.9
click at [385, 142] on div "Export In Progress. This may take a few minutes." at bounding box center [405, 220] width 811 height 441
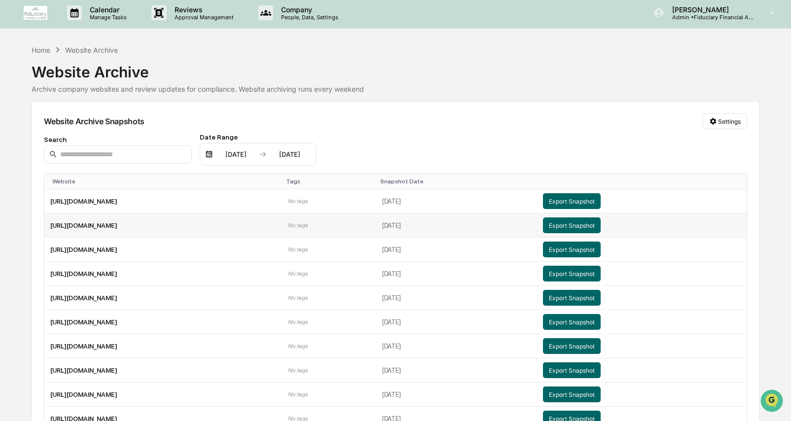
scroll to position [0, 0]
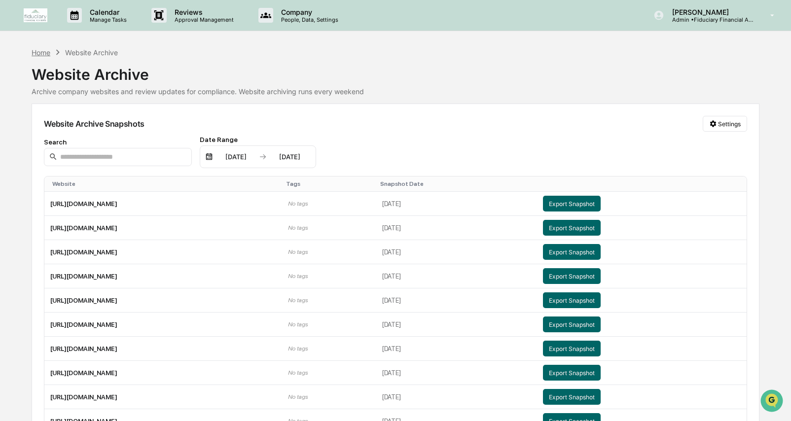
click at [35, 52] on div "Home" at bounding box center [41, 52] width 19 height 8
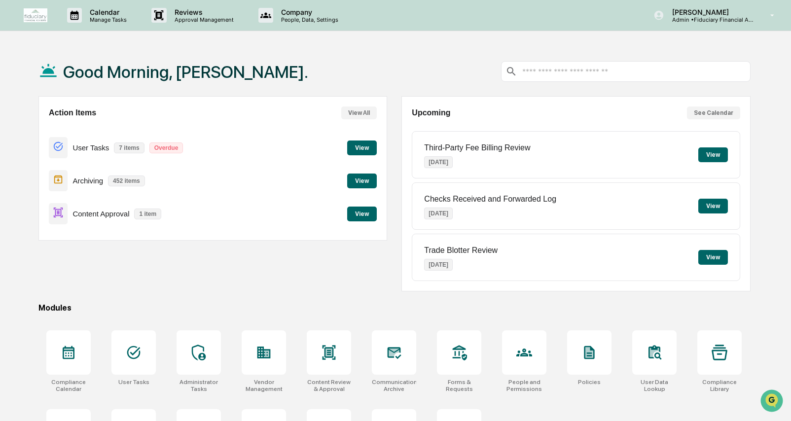
click at [308, 221] on div "Content Approval 1 item View" at bounding box center [213, 213] width 328 height 33
click at [746, 21] on p "Admin • Fiduciary Financial Advisors" at bounding box center [710, 19] width 92 height 7
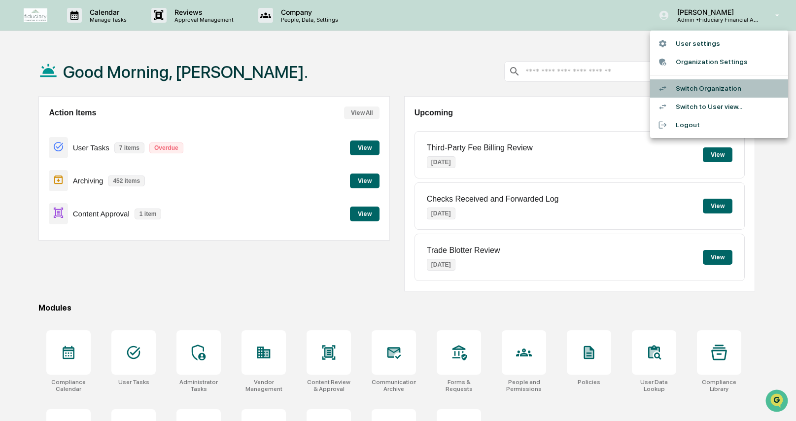
click at [741, 86] on li "Switch Organization" at bounding box center [719, 88] width 138 height 18
